Goal: Task Accomplishment & Management: Manage account settings

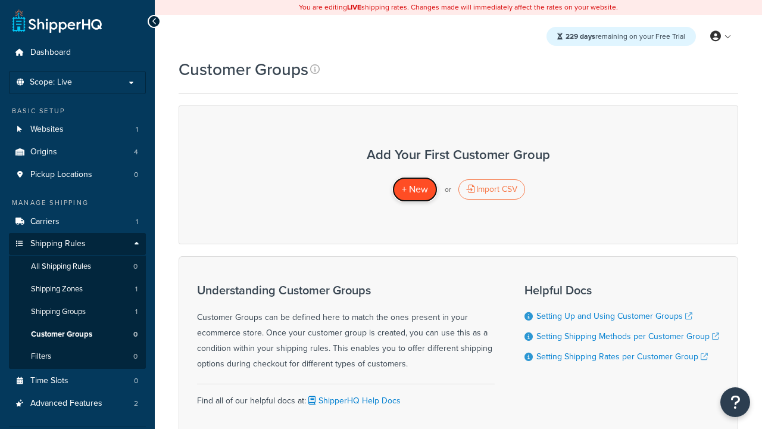
click at [414, 189] on span "+ New" at bounding box center [415, 189] width 26 height 14
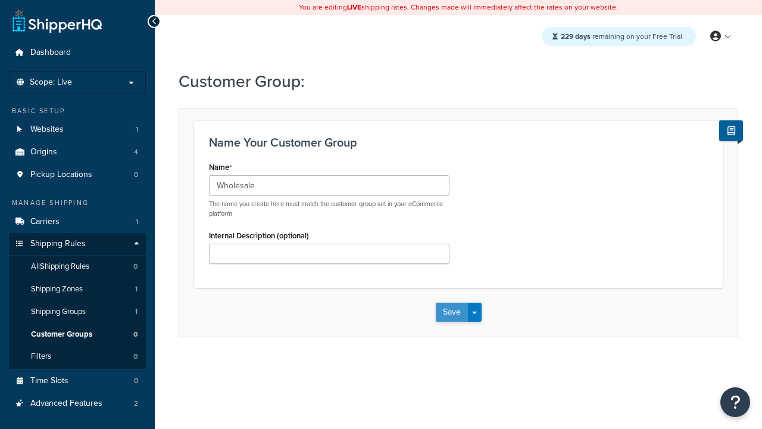
type input "Wholesale"
click at [451, 312] on button "Save" at bounding box center [452, 311] width 32 height 19
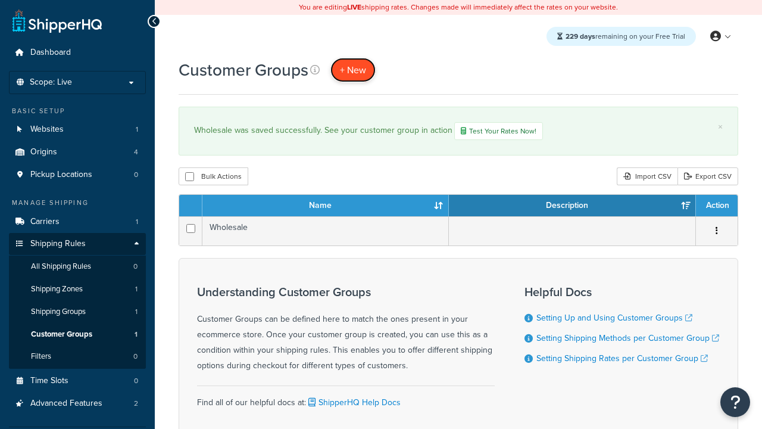
click at [353, 70] on span "+ New" at bounding box center [353, 70] width 26 height 14
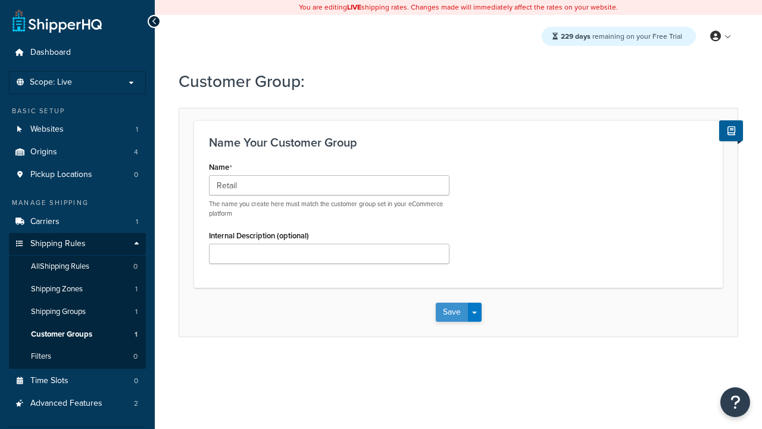
type input "Retail"
click at [451, 312] on button "Save" at bounding box center [452, 311] width 32 height 19
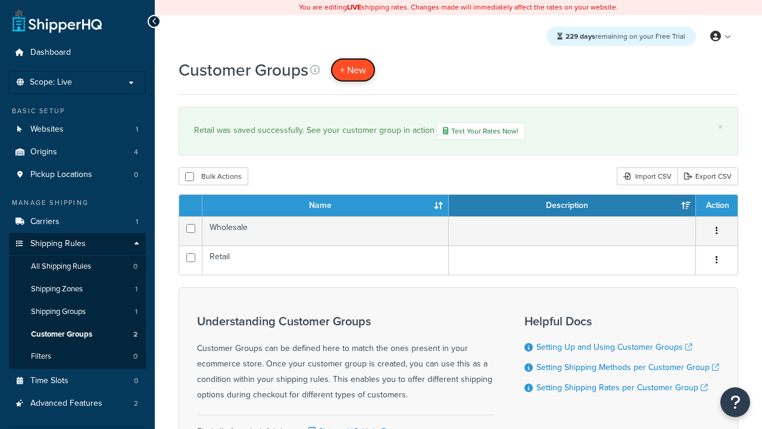
click at [353, 70] on span "+ New" at bounding box center [353, 70] width 26 height 14
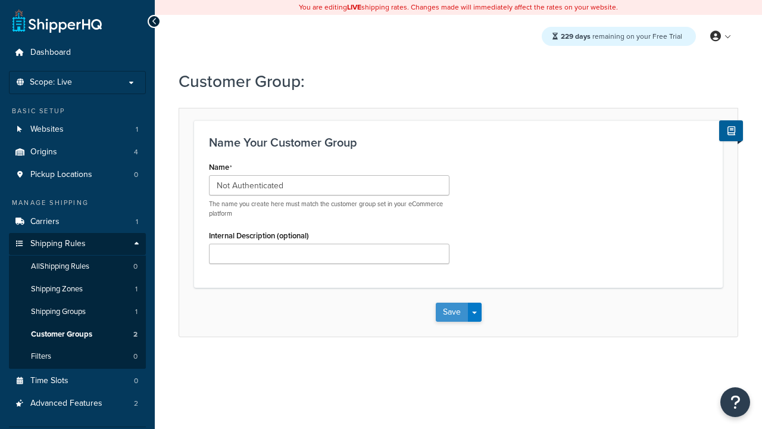
type input "Not Authenticated"
click at [451, 312] on button "Save" at bounding box center [452, 311] width 32 height 19
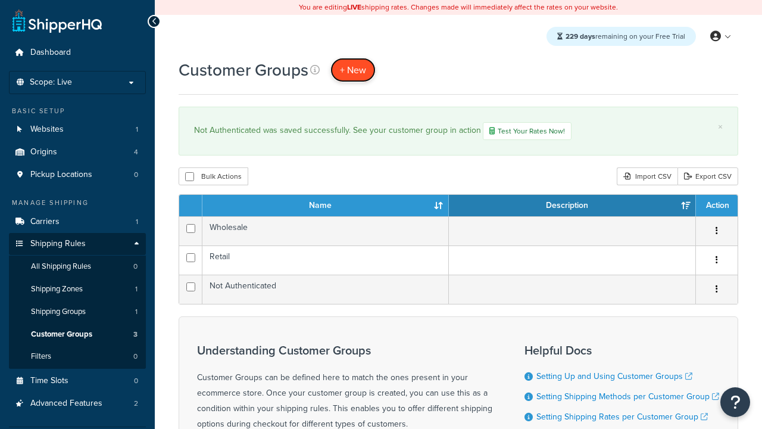
click at [353, 70] on span "+ New" at bounding box center [353, 70] width 26 height 14
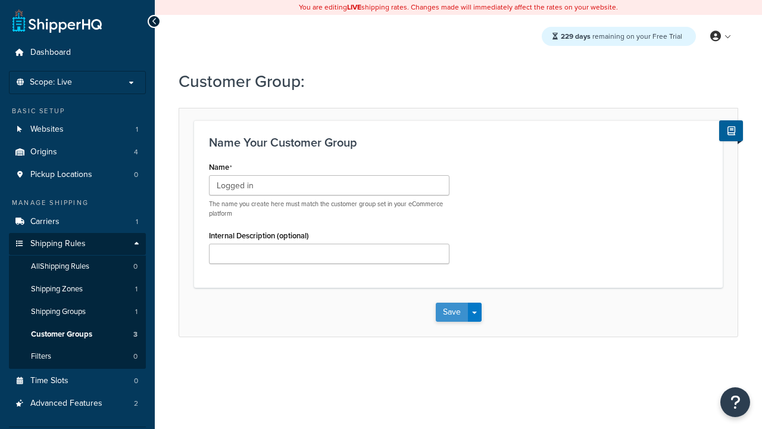
type input "Logged in"
click at [451, 312] on button "Save" at bounding box center [452, 311] width 32 height 19
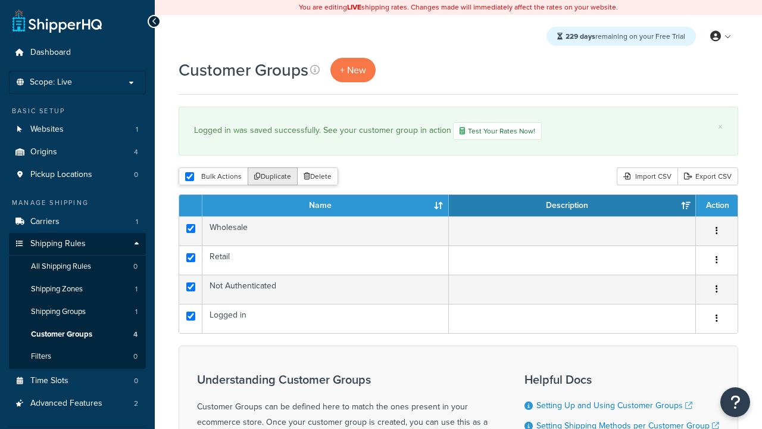
click at [273, 177] on button "Duplicate" at bounding box center [273, 176] width 50 height 18
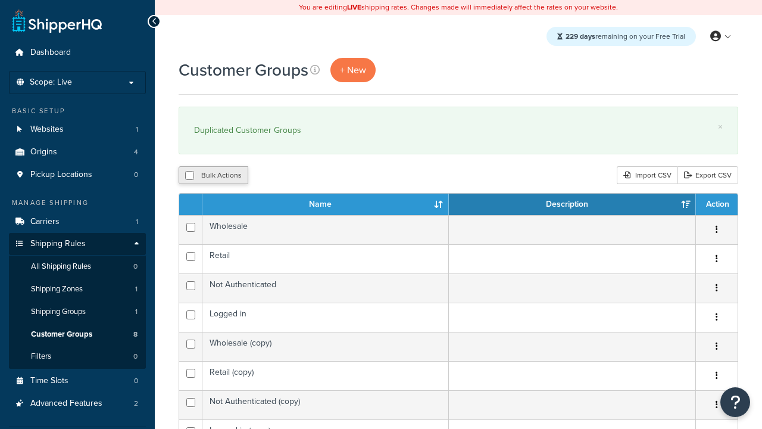
click at [213, 176] on button "Bulk Actions" at bounding box center [214, 175] width 70 height 18
checkbox input "true"
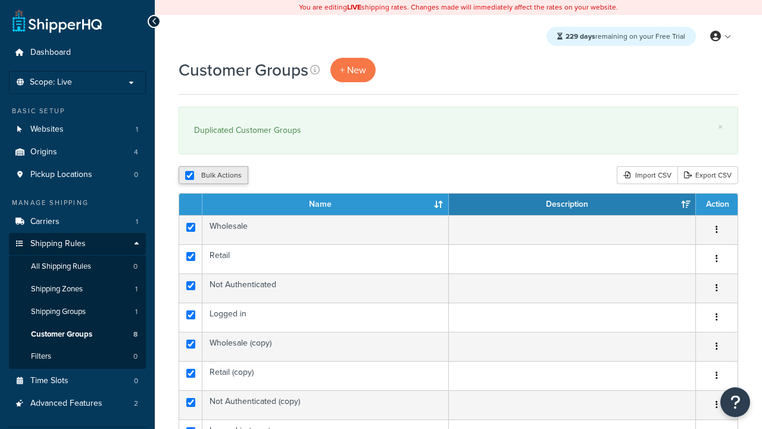
checkbox input "true"
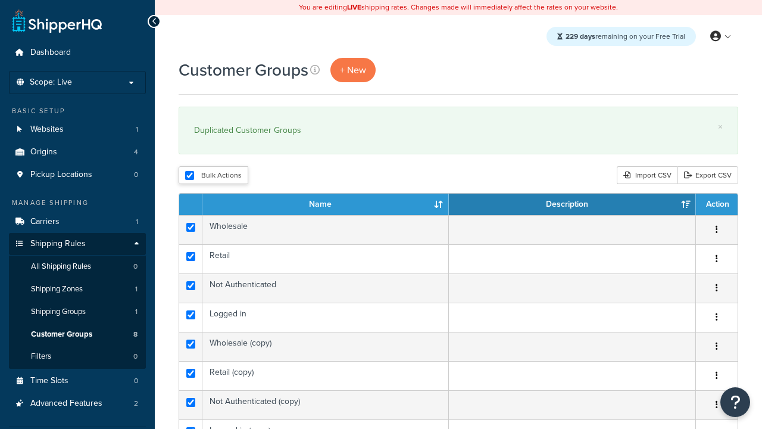
click at [0, 0] on button "Delete" at bounding box center [0, 0] width 0 height 0
